Goal: Check status: Check status

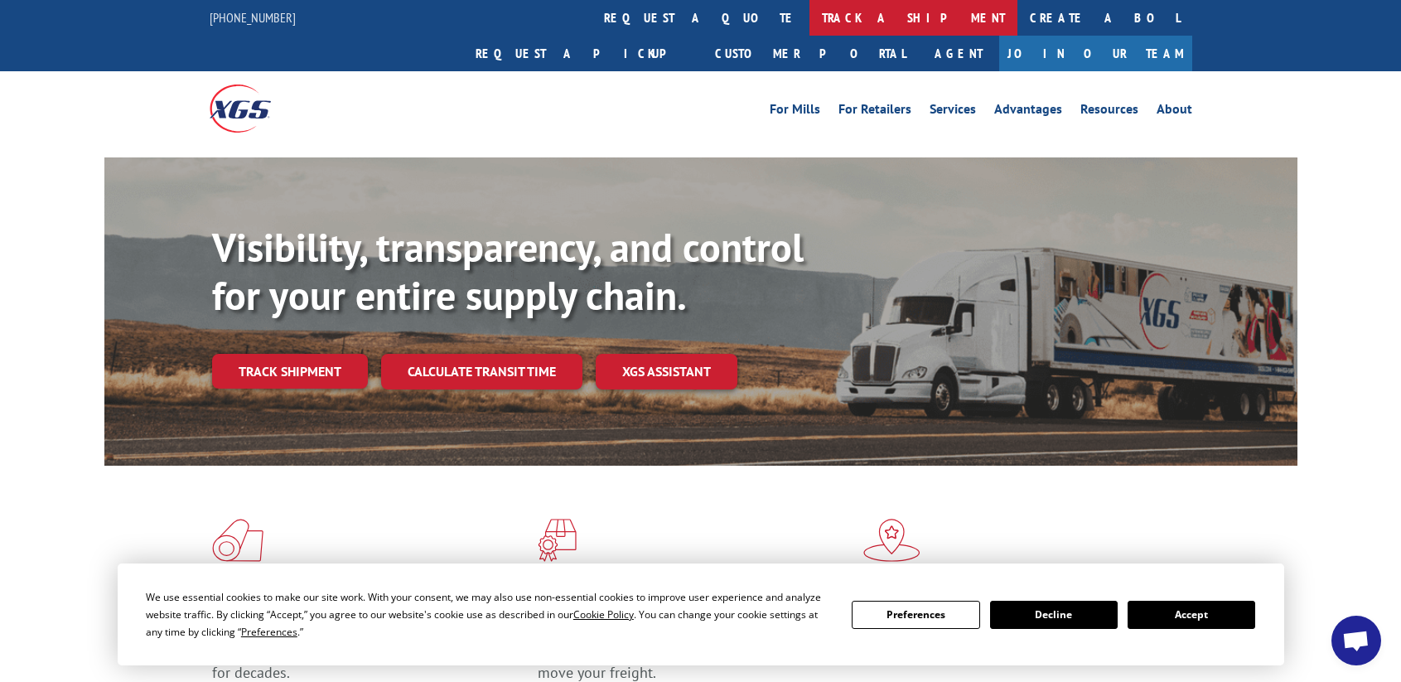
click at [810, 15] on link "track a shipment" at bounding box center [914, 18] width 208 height 36
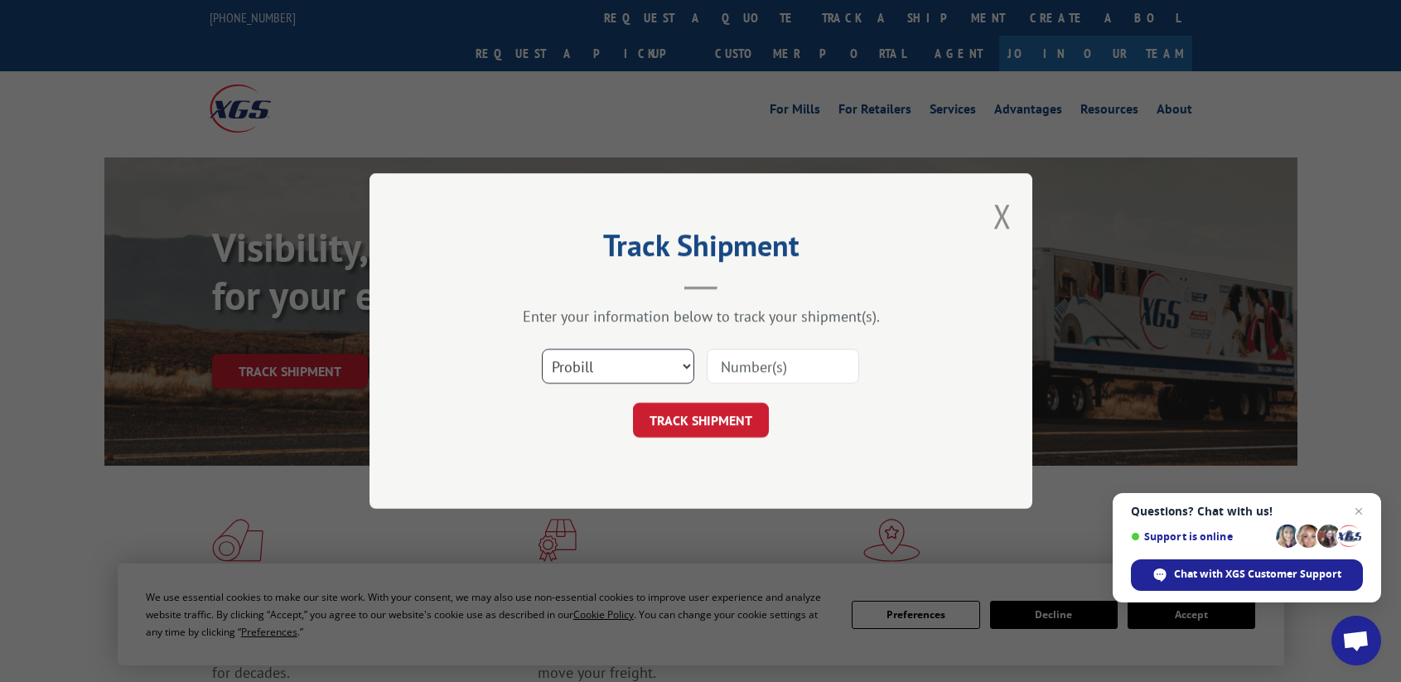
click at [684, 368] on select "Select category... Probill BOL PO" at bounding box center [618, 366] width 152 height 35
select select "bol"
click at [542, 349] on select "Select category... Probill BOL PO" at bounding box center [618, 366] width 152 height 35
click at [750, 365] on input at bounding box center [783, 366] width 152 height 35
paste input "16617-IF7277"
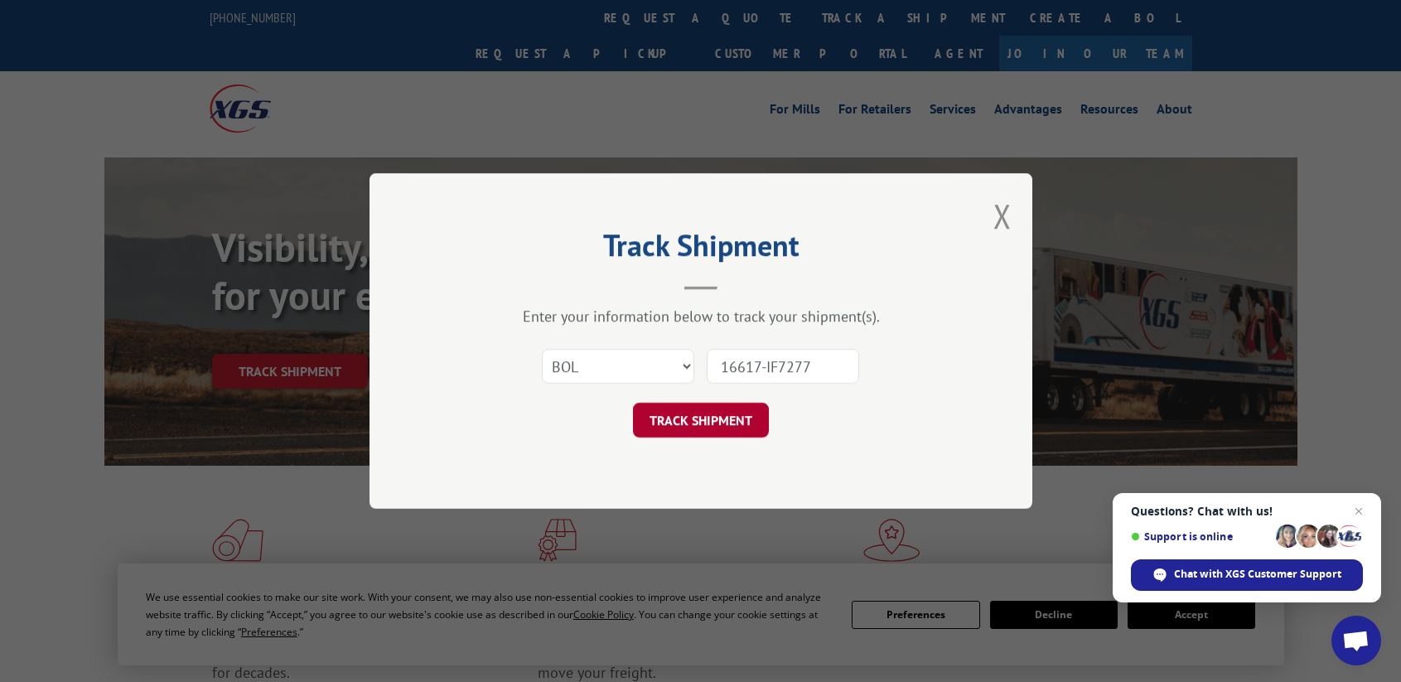
type input "16617-IF7277"
click at [709, 418] on button "TRACK SHIPMENT" at bounding box center [701, 420] width 136 height 35
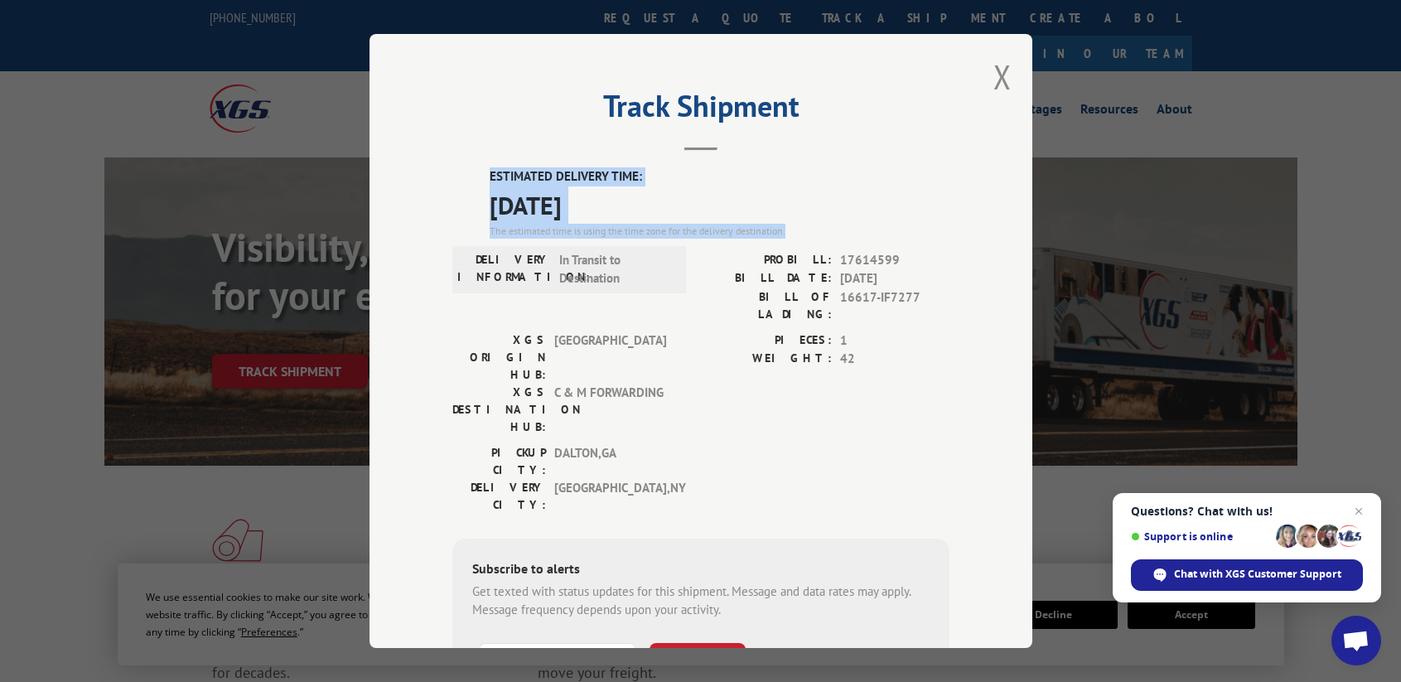
drag, startPoint x: 478, startPoint y: 166, endPoint x: 801, endPoint y: 228, distance: 329.1
click at [801, 228] on div "Track Shipment ESTIMATED DELIVERY TIME: [DATE] The estimated time is using the …" at bounding box center [701, 341] width 663 height 614
copy div "ESTIMATED DELIVERY TIME: [DATE] The estimated time is using the time zone for t…"
